Goal: Task Accomplishment & Management: Manage account settings

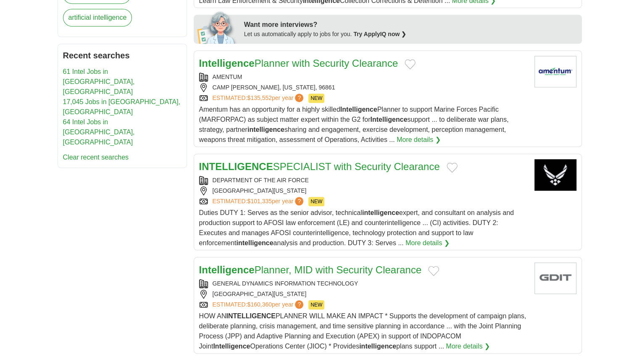
scroll to position [404, 0]
drag, startPoint x: 458, startPoint y: 101, endPoint x: 437, endPoint y: 61, distance: 45.1
click at [437, 61] on div "Intelligence Planner with Security Clearance" at bounding box center [363, 62] width 329 height 15
click at [412, 61] on button "Add to favorite jobs" at bounding box center [410, 64] width 11 height 10
click at [433, 266] on button "Add to favorite jobs" at bounding box center [433, 271] width 11 height 10
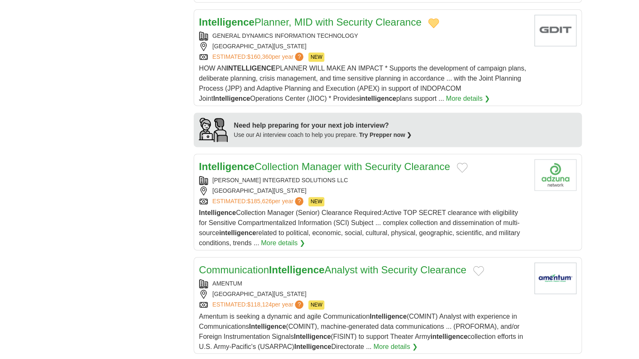
scroll to position [672, 0]
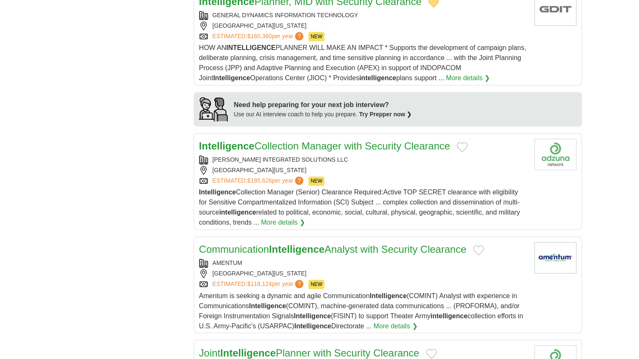
click at [463, 142] on button "Add to favorite jobs" at bounding box center [462, 147] width 11 height 10
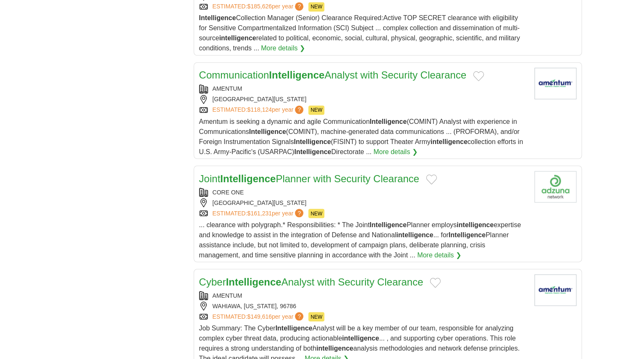
scroll to position [847, 0]
click at [437, 174] on button "Add to favorite jobs" at bounding box center [431, 179] width 11 height 10
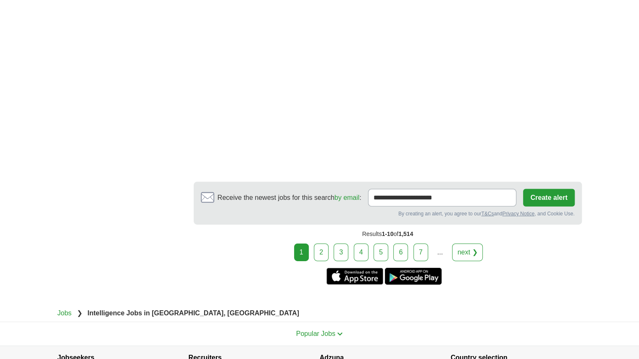
scroll to position [1465, 0]
click at [461, 244] on link "next ❯" at bounding box center [467, 253] width 31 height 18
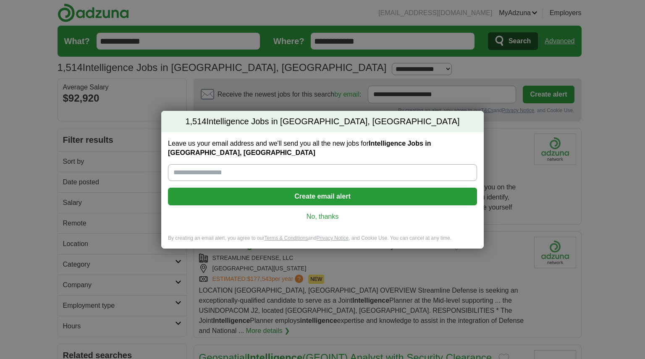
click at [327, 214] on link "No, thanks" at bounding box center [323, 216] width 296 height 9
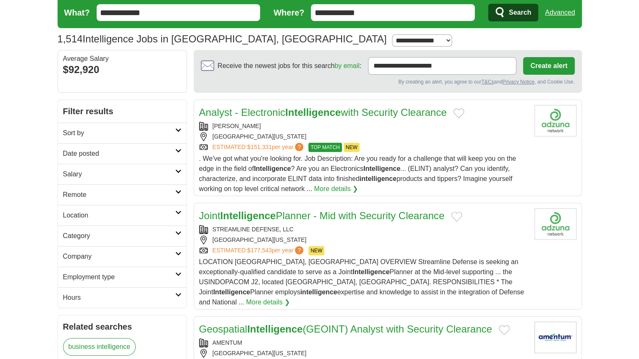
scroll to position [29, 0]
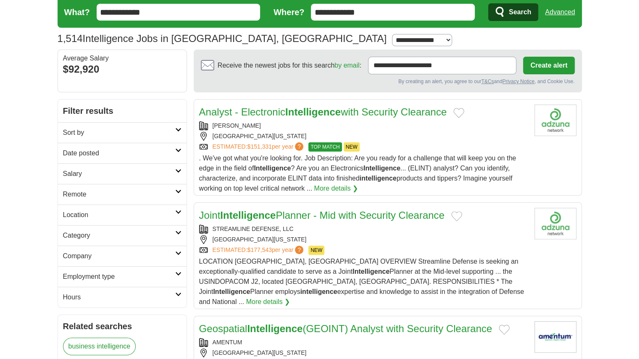
click at [462, 212] on button "Add to favorite jobs" at bounding box center [456, 216] width 11 height 10
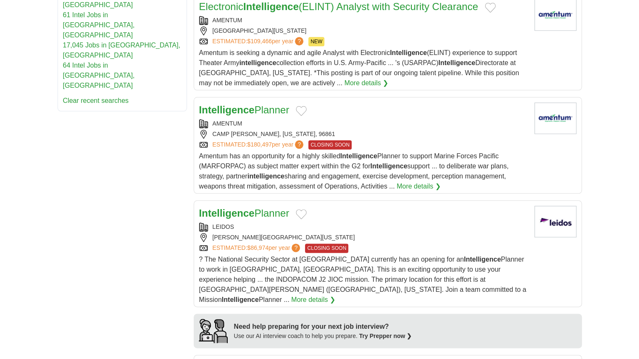
scroll to position [492, 0]
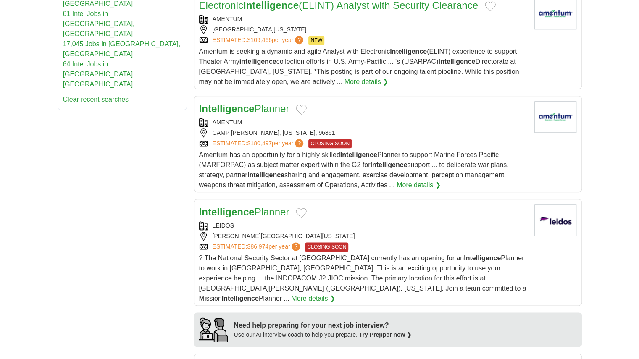
click at [305, 208] on button "Add to favorite jobs" at bounding box center [301, 213] width 11 height 10
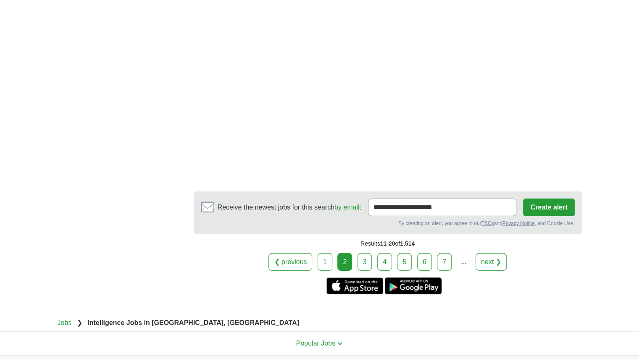
scroll to position [1432, 0]
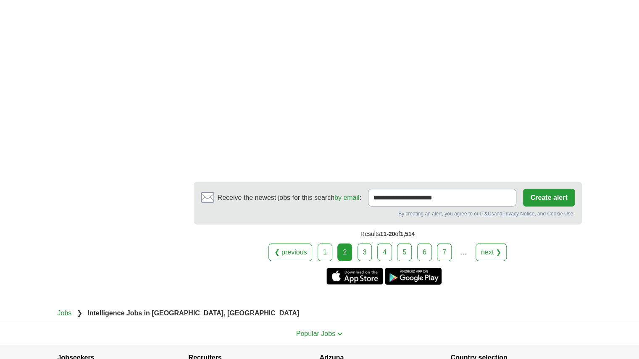
click at [487, 244] on link "next ❯" at bounding box center [491, 253] width 31 height 18
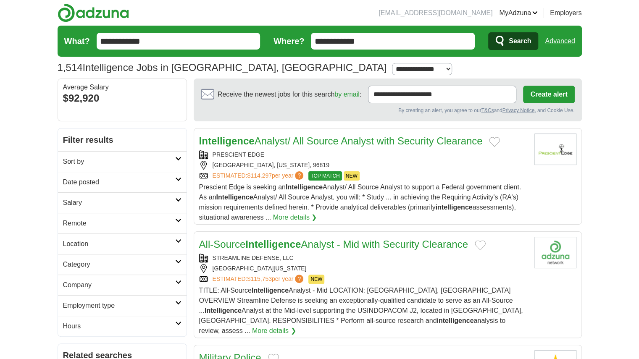
click at [500, 142] on button "Add to favorite jobs" at bounding box center [494, 142] width 11 height 10
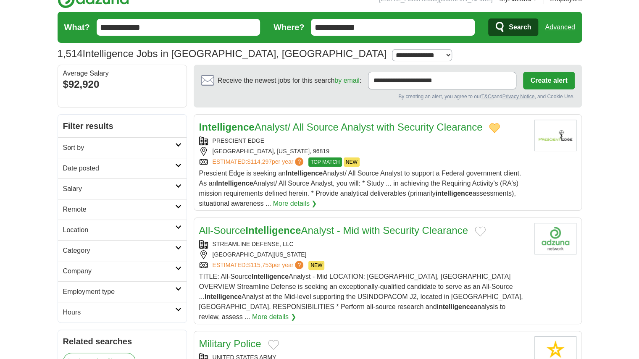
scroll to position [14, 0]
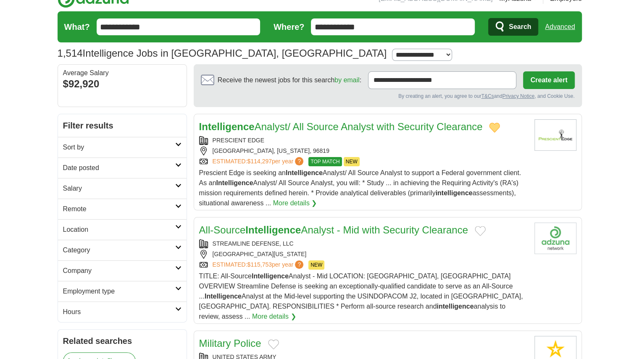
click at [485, 230] on button "Add to favorite jobs" at bounding box center [480, 231] width 11 height 10
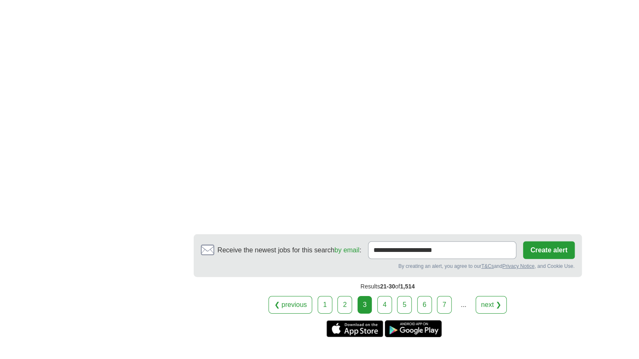
scroll to position [1390, 0]
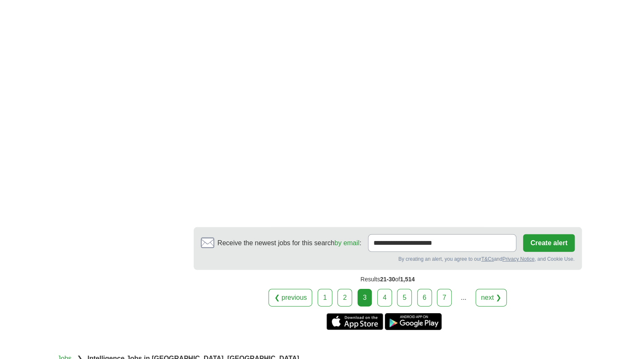
click at [386, 289] on link "4" at bounding box center [384, 298] width 15 height 18
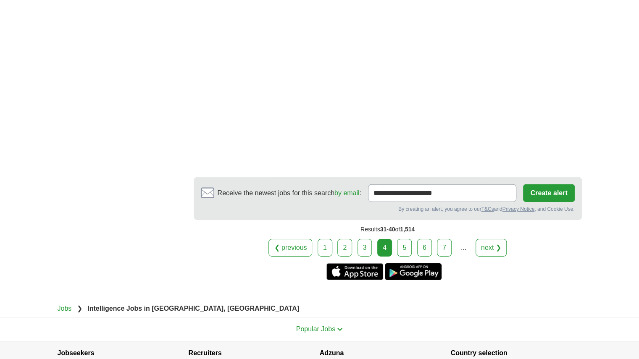
scroll to position [1493, 0]
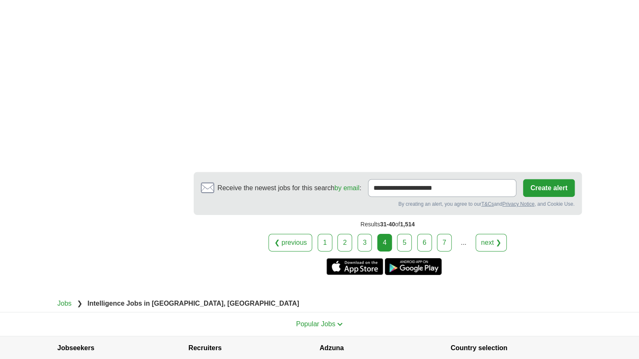
click at [408, 240] on link "5" at bounding box center [404, 243] width 15 height 18
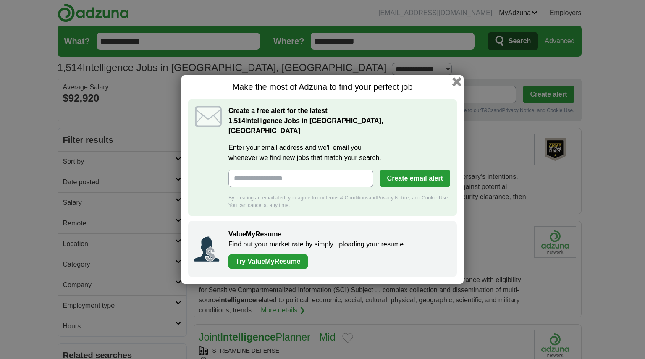
click at [454, 87] on button "button" at bounding box center [457, 81] width 9 height 9
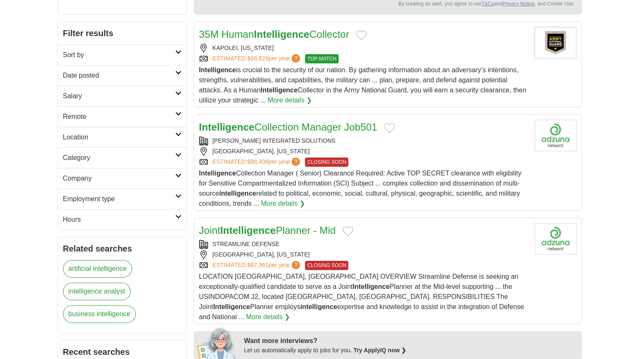
scroll to position [108, 0]
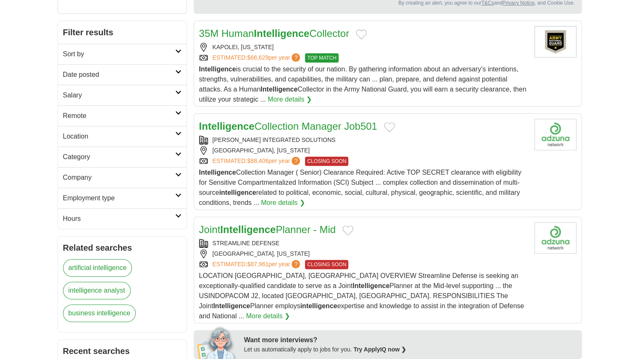
click at [352, 228] on button "Add to favorite jobs" at bounding box center [347, 231] width 11 height 10
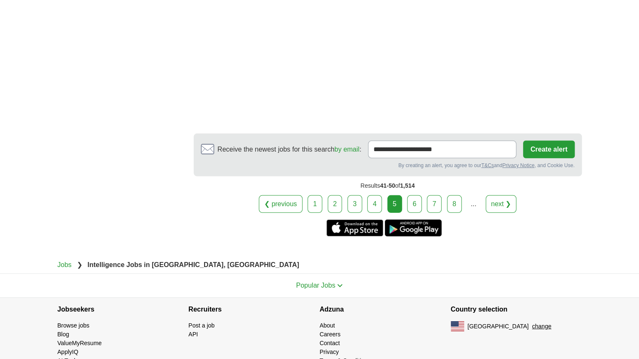
scroll to position [1458, 0]
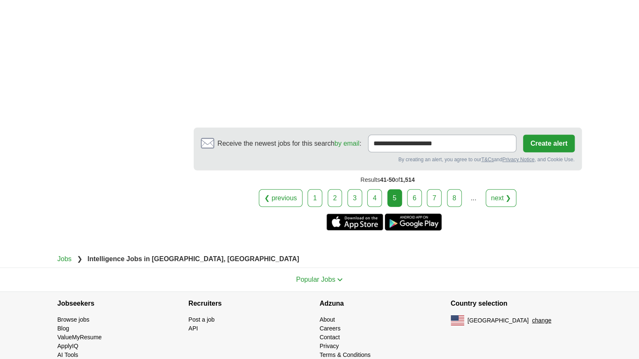
click at [417, 189] on link "6" at bounding box center [414, 198] width 15 height 18
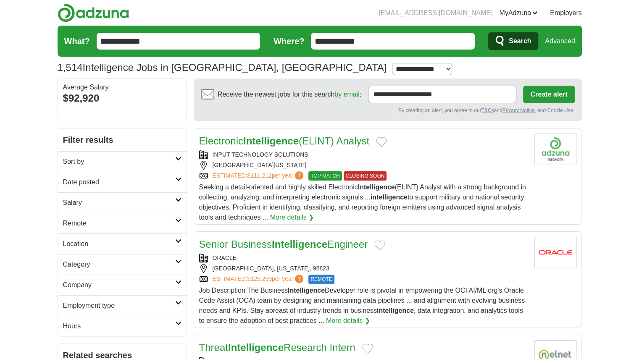
click at [0, 0] on link "Favorites" at bounding box center [0, 0] width 0 height 0
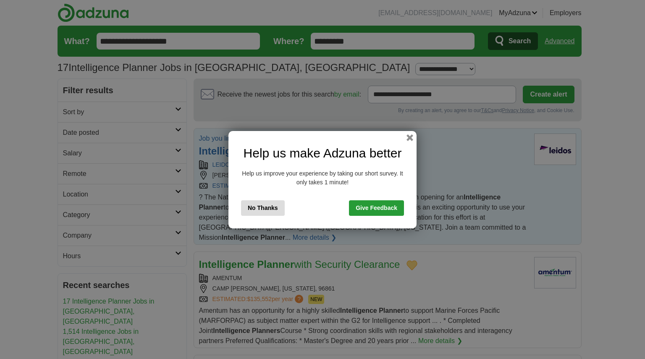
click at [271, 210] on button "No Thanks" at bounding box center [263, 208] width 44 height 16
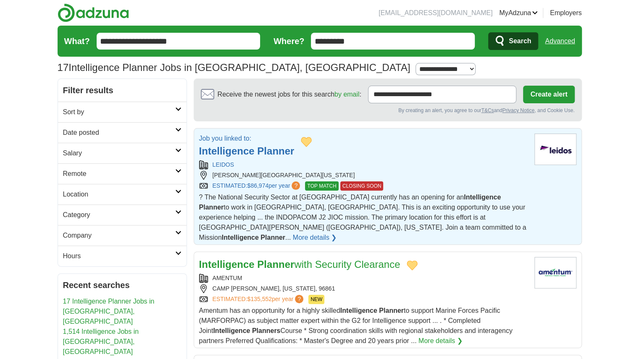
click at [273, 152] on strong "Planner" at bounding box center [275, 150] width 37 height 11
click at [0, 0] on link "Favorites" at bounding box center [0, 0] width 0 height 0
